Goal: Task Accomplishment & Management: Complete application form

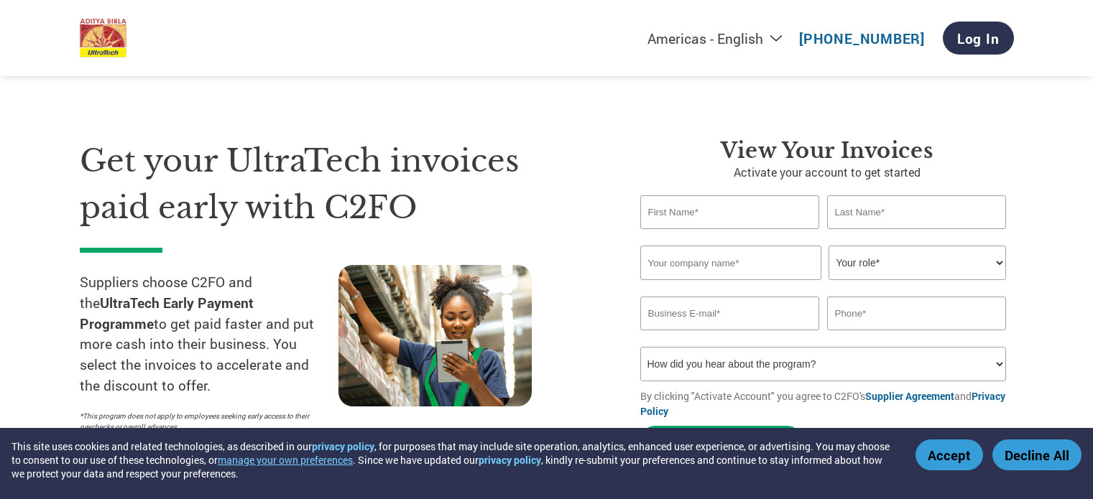
select select "en-[GEOGRAPHIC_DATA]"
click at [967, 34] on link "Log In" at bounding box center [978, 38] width 71 height 33
select select "en-[GEOGRAPHIC_DATA]"
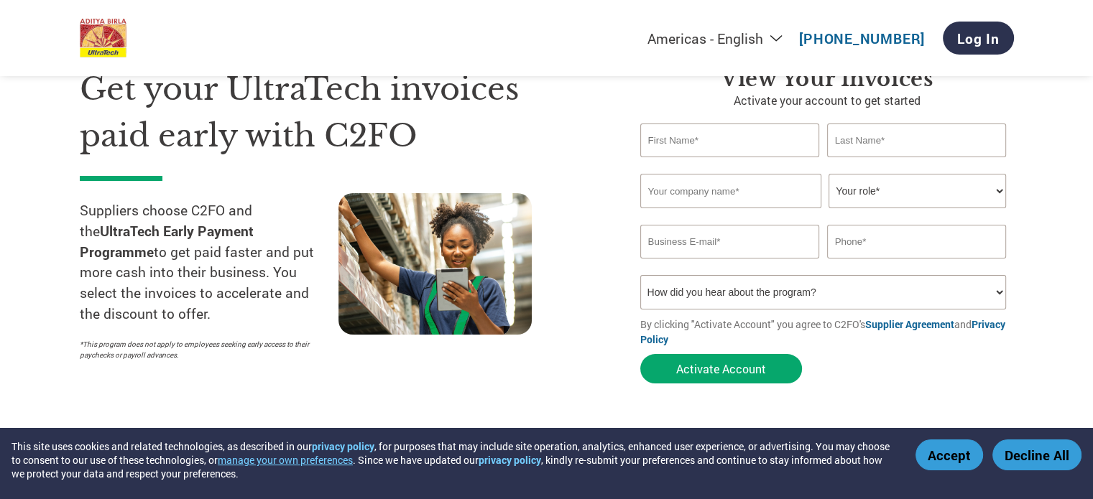
click at [681, 140] on input "text" at bounding box center [730, 141] width 180 height 34
type input "s"
type input "[PERSON_NAME]"
click at [681, 189] on input "text" at bounding box center [730, 191] width 181 height 34
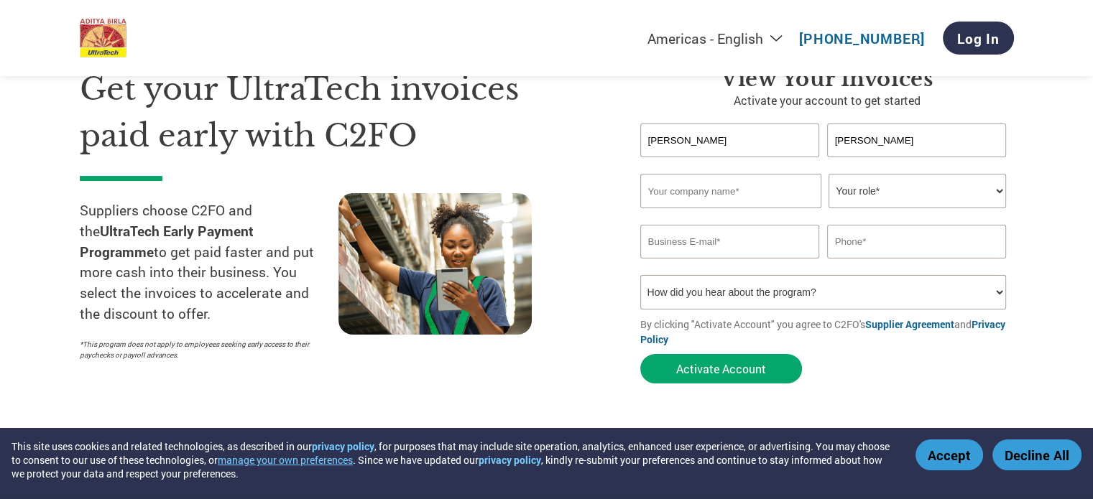
type input "Nitya Enterprises"
click at [879, 196] on select "Your role* CFO Controller Credit Manager Finance Director Treasurer CEO Preside…" at bounding box center [918, 191] width 178 height 34
select select "OWNER_FOUNDER"
click at [829, 174] on select "Your role* CFO Controller Credit Manager Finance Director Treasurer CEO Preside…" at bounding box center [918, 191] width 178 height 34
click at [717, 246] on input "email" at bounding box center [730, 242] width 180 height 34
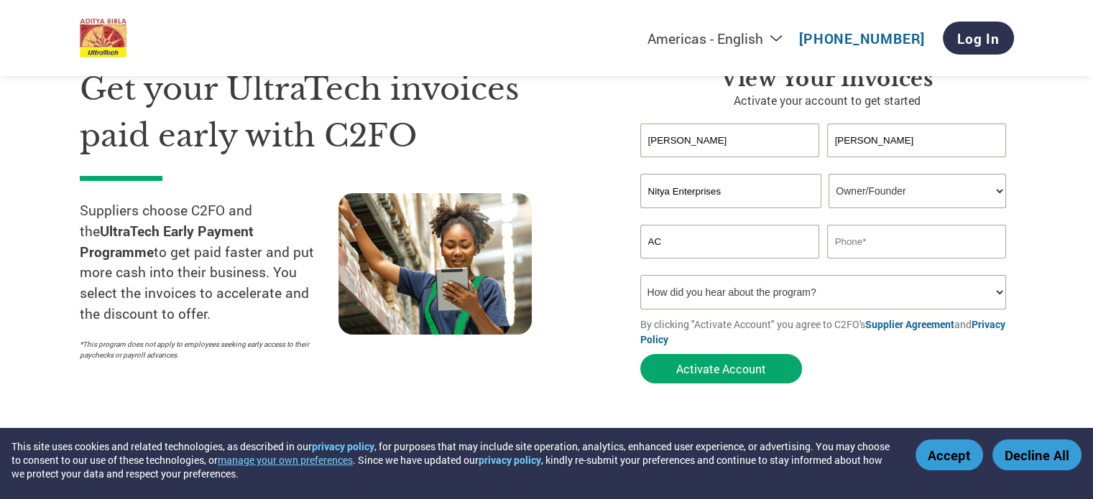
type input "A"
type input "accounts@nityaenterprises.co.in"
click at [863, 240] on input "text" at bounding box center [917, 242] width 180 height 34
click at [839, 239] on input "09035550056" at bounding box center [917, 242] width 180 height 34
type input "9035550056"
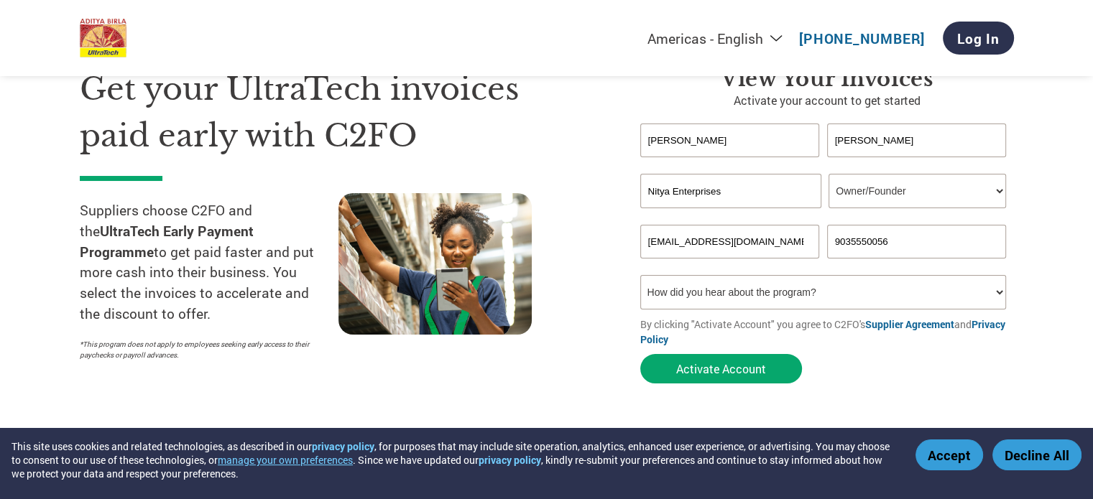
click at [1068, 259] on section "Get your UltraTech invoices paid early with C2FO Suppliers choose C2FO and the …" at bounding box center [546, 211] width 1093 height 451
click at [825, 293] on select "How did you hear about the program? Received a letter Email Social Media Online…" at bounding box center [823, 292] width 367 height 34
select select "Email"
click at [640, 275] on select "How did you hear about the program? Received a letter Email Social Media Online…" at bounding box center [823, 292] width 367 height 34
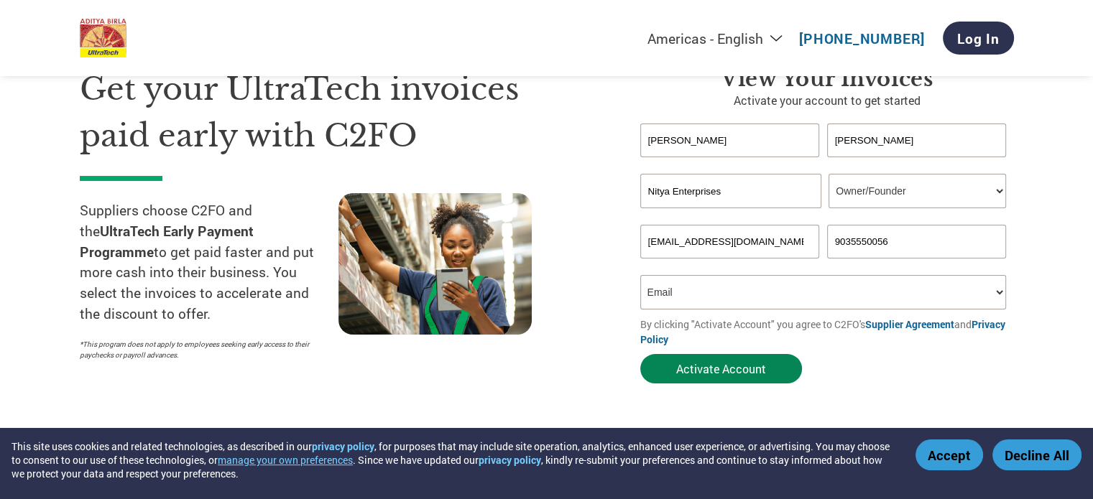
click at [725, 367] on button "Activate Account" at bounding box center [721, 368] width 162 height 29
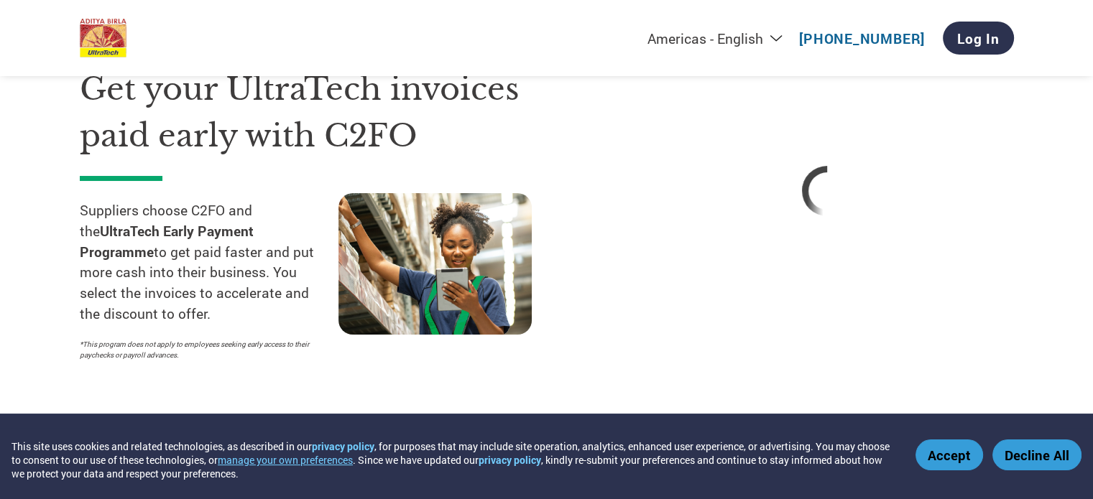
select select "en-[GEOGRAPHIC_DATA]"
